Goal: Navigation & Orientation: Find specific page/section

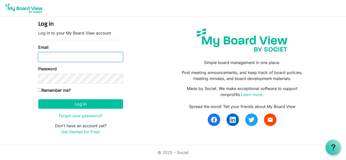
type input "jaynesutherland0@gmail.com"
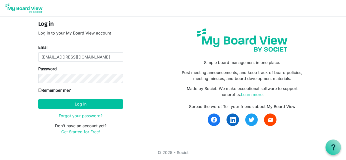
click at [39, 89] on input "Remember me?" at bounding box center [39, 90] width 3 height 3
checkbox input "true"
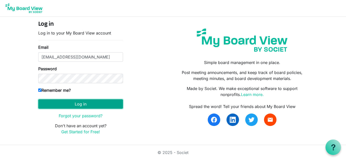
click at [84, 103] on button "Log in" at bounding box center [80, 104] width 85 height 10
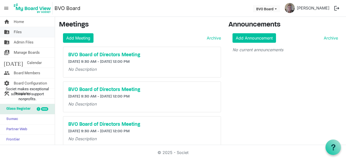
click at [24, 32] on link "folder_shared Files" at bounding box center [27, 32] width 55 height 10
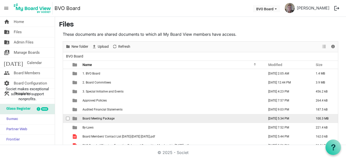
click at [102, 118] on span "Board Meeting Package" at bounding box center [99, 119] width 32 height 4
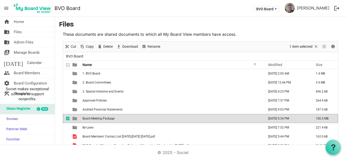
click at [102, 118] on span "Board Meeting Package" at bounding box center [99, 119] width 32 height 4
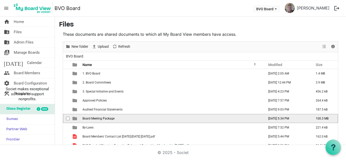
click at [102, 118] on span "Board Meeting Package" at bounding box center [99, 119] width 32 height 4
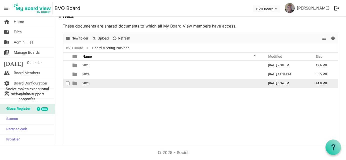
click at [84, 83] on span "2025" at bounding box center [86, 84] width 7 height 4
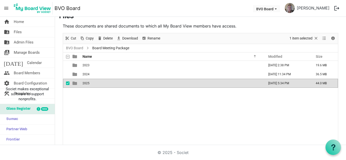
click at [84, 83] on span "2025" at bounding box center [86, 84] width 7 height 4
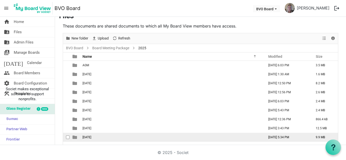
click at [89, 136] on span "September 25, 2025" at bounding box center [87, 138] width 9 height 4
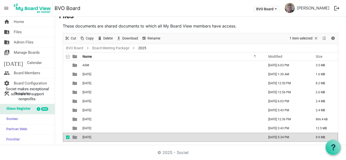
click at [89, 136] on span "September 25, 2025" at bounding box center [87, 138] width 9 height 4
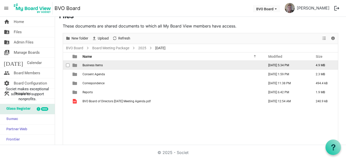
click at [88, 65] on span "Business Items" at bounding box center [93, 66] width 20 height 4
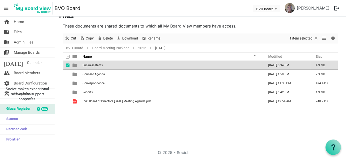
click at [88, 66] on span "Business Items" at bounding box center [93, 66] width 20 height 4
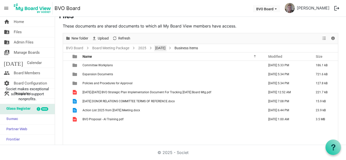
click at [167, 48] on link "September 25, 2025" at bounding box center [160, 48] width 12 height 6
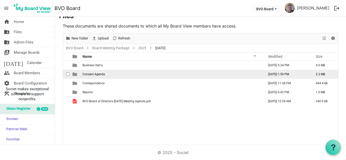
click at [103, 74] on span "Consent Agenda" at bounding box center [94, 75] width 23 height 4
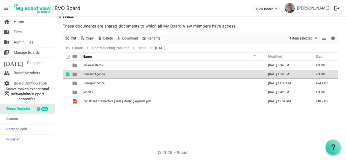
click at [103, 74] on span "Consent Agenda" at bounding box center [94, 75] width 23 height 4
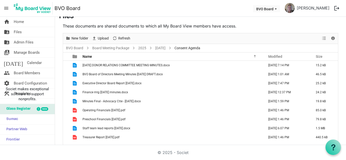
click at [103, 74] on span "BVO Board of Directors Meeting Minutes Aug 28th, 2025 DRAFT.docx" at bounding box center [123, 75] width 80 height 4
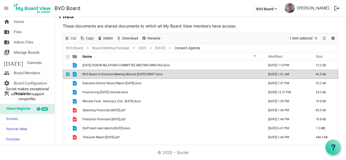
click at [103, 74] on span "BVO Board of Directors Meeting Minutes Aug 28th, 2025 DRAFT.docx" at bounding box center [123, 75] width 80 height 4
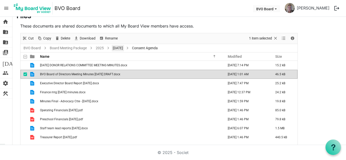
click at [124, 46] on link "September 25, 2025" at bounding box center [118, 48] width 12 height 6
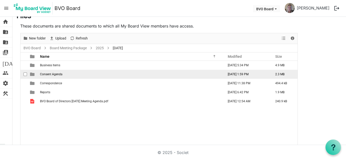
click at [56, 75] on span "Consent Agenda" at bounding box center [51, 75] width 23 height 4
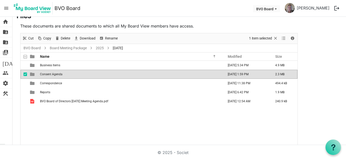
click at [56, 75] on span "Consent Agenda" at bounding box center [51, 75] width 23 height 4
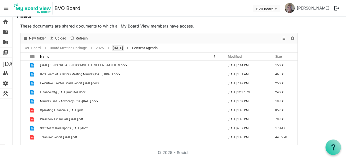
click at [124, 46] on link "September 25, 2025" at bounding box center [118, 48] width 12 height 6
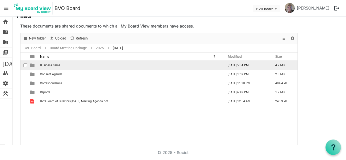
click at [52, 65] on span "Business Items" at bounding box center [50, 66] width 20 height 4
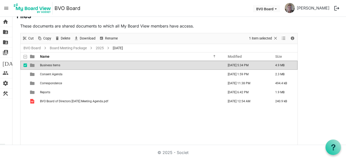
click at [52, 65] on span "Business Items" at bounding box center [50, 66] width 20 height 4
